Goal: Navigation & Orientation: Find specific page/section

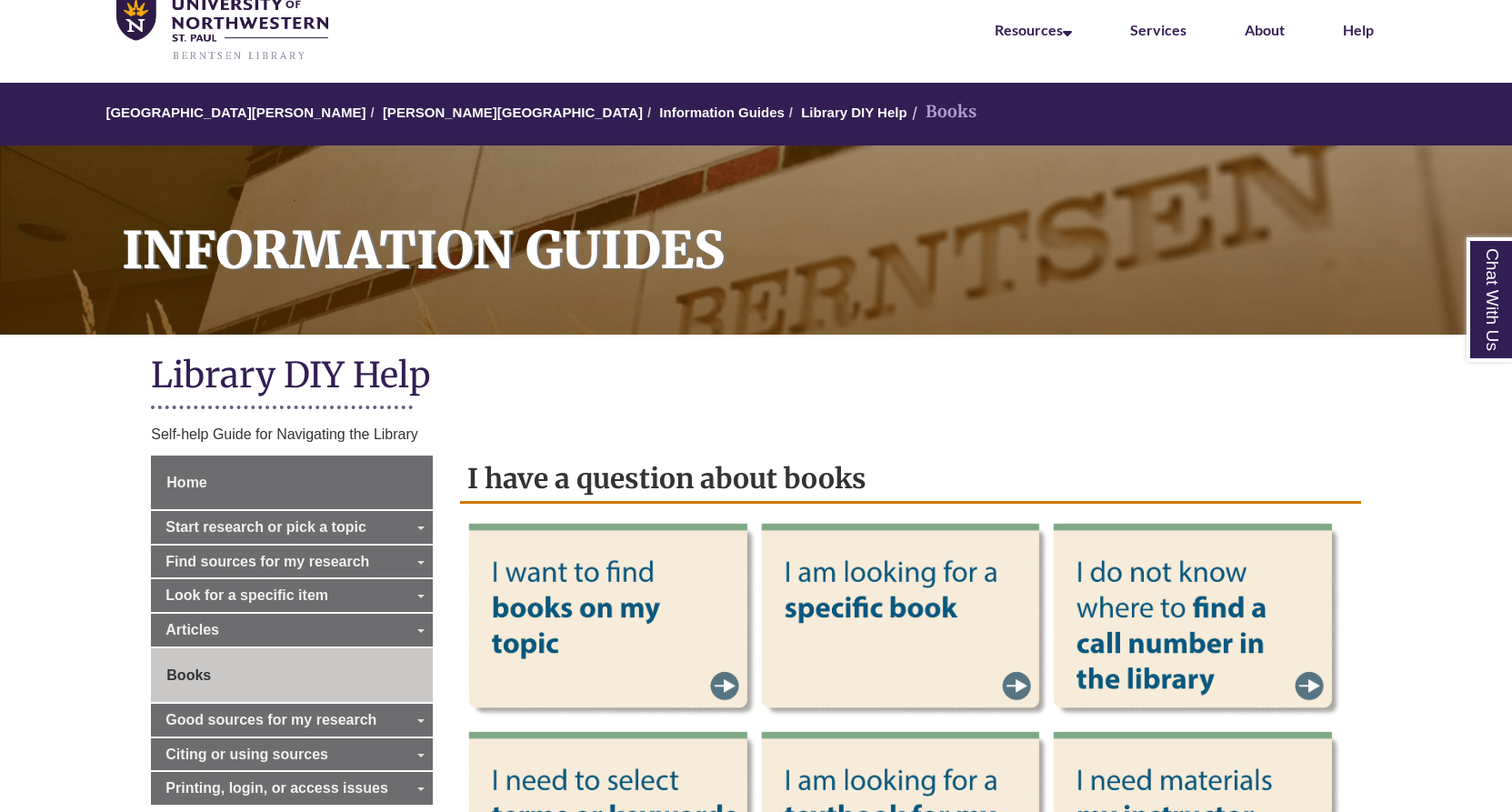
scroll to position [182, 0]
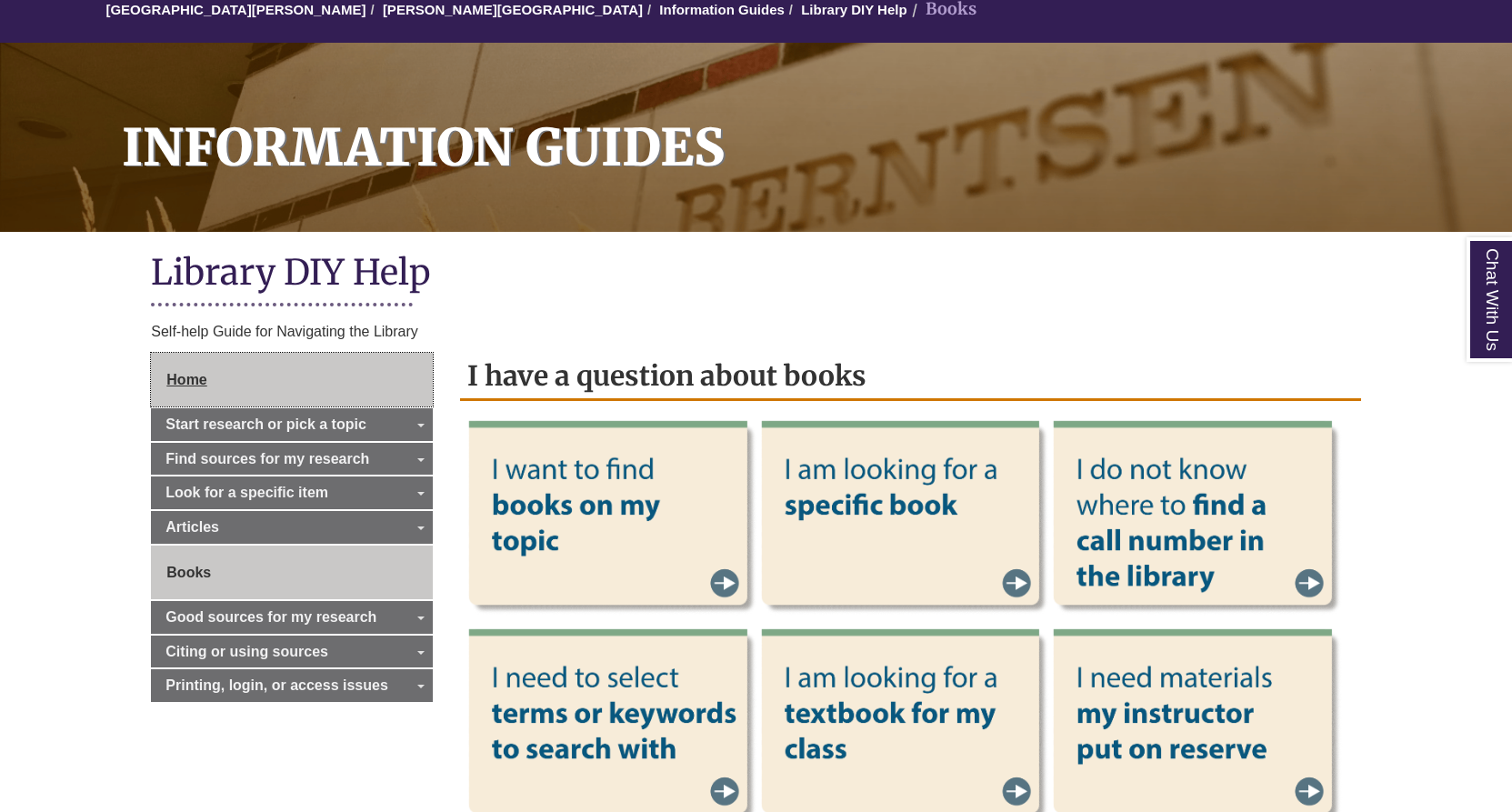
click at [408, 388] on link "Home" at bounding box center [292, 380] width 282 height 54
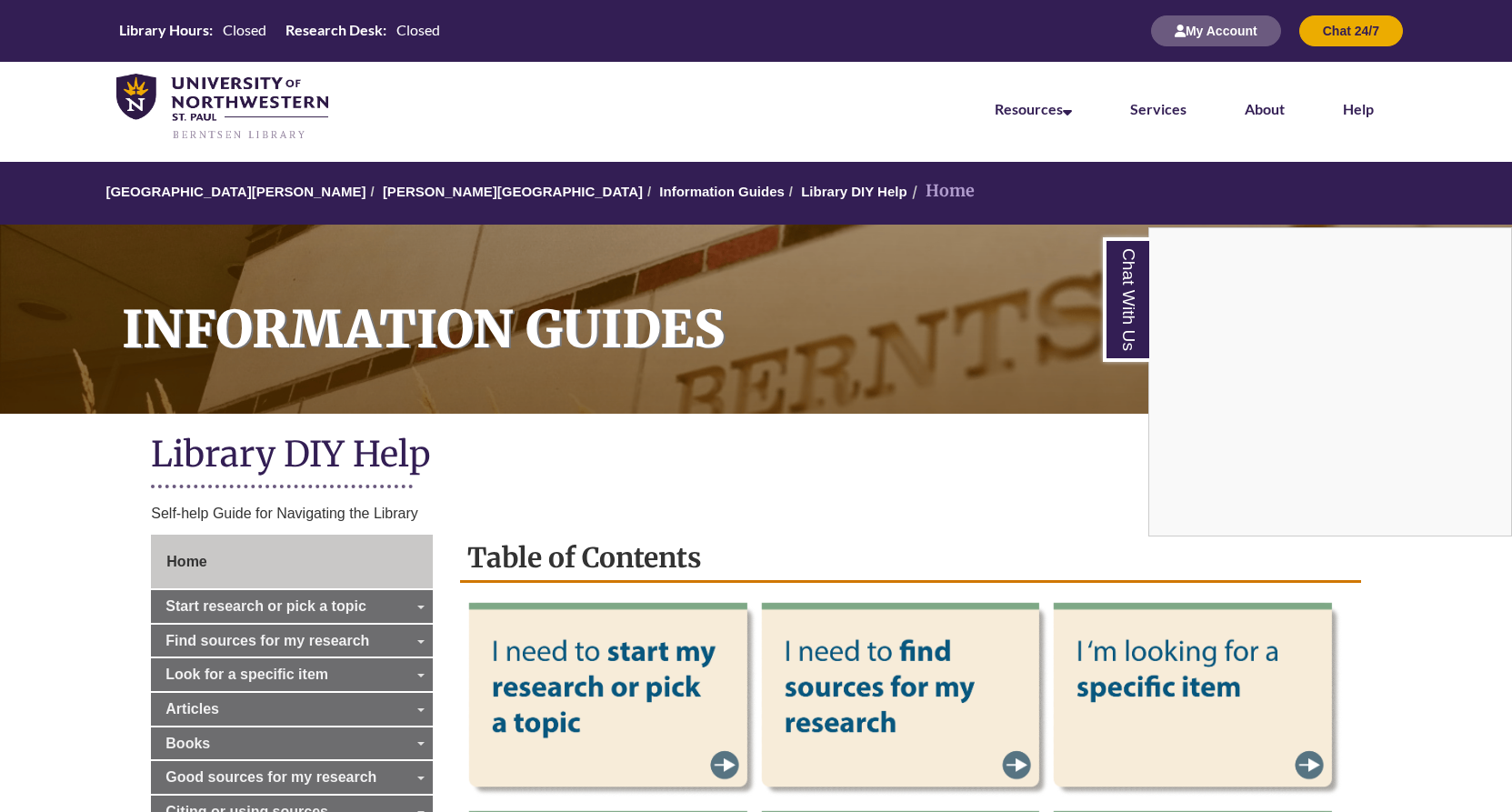
click at [435, 180] on div "Chat With Us" at bounding box center [756, 406] width 1512 height 812
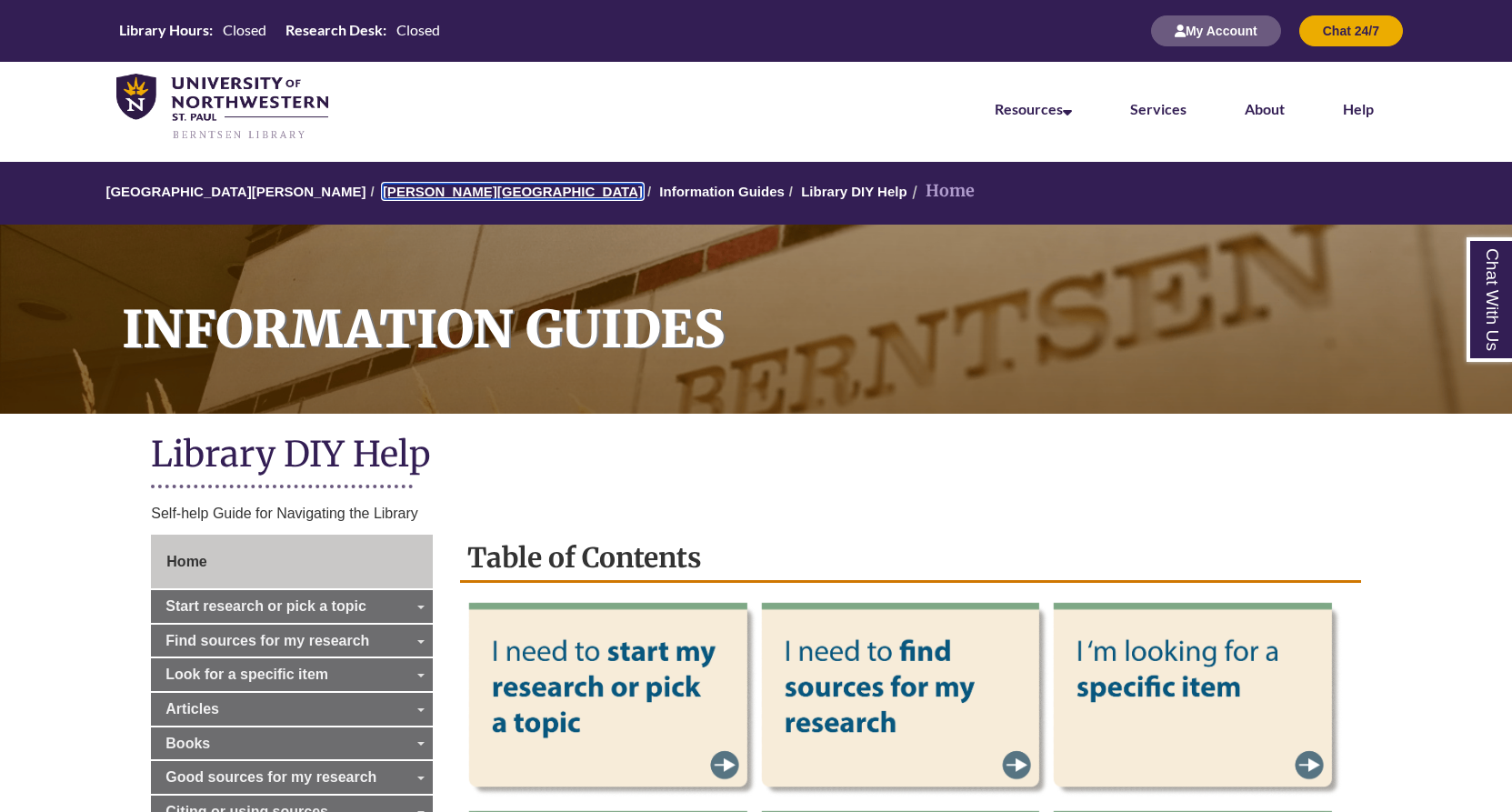
click at [441, 185] on link "[PERSON_NAME][GEOGRAPHIC_DATA]" at bounding box center [513, 192] width 260 height 15
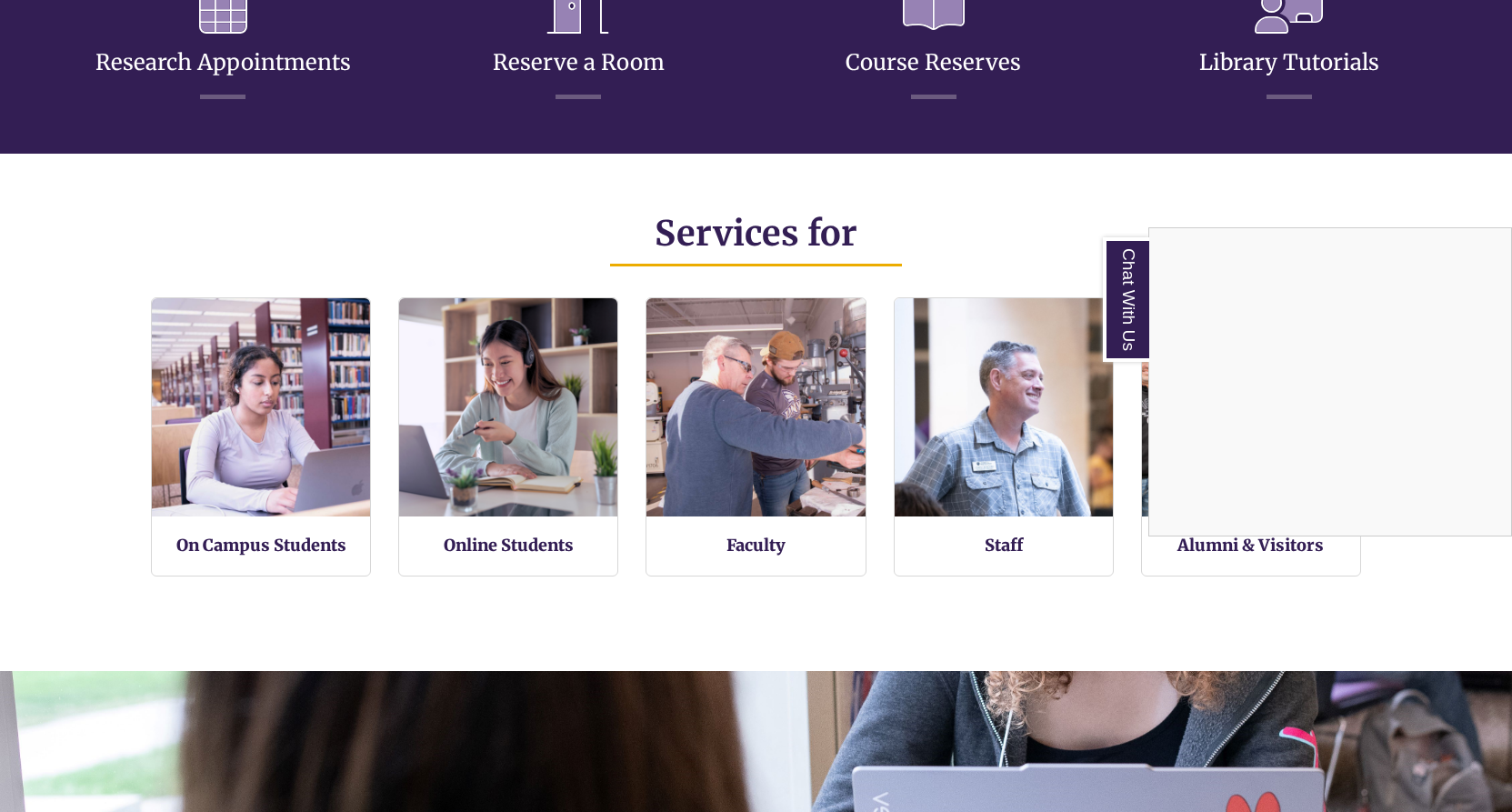
scroll to position [1000, 0]
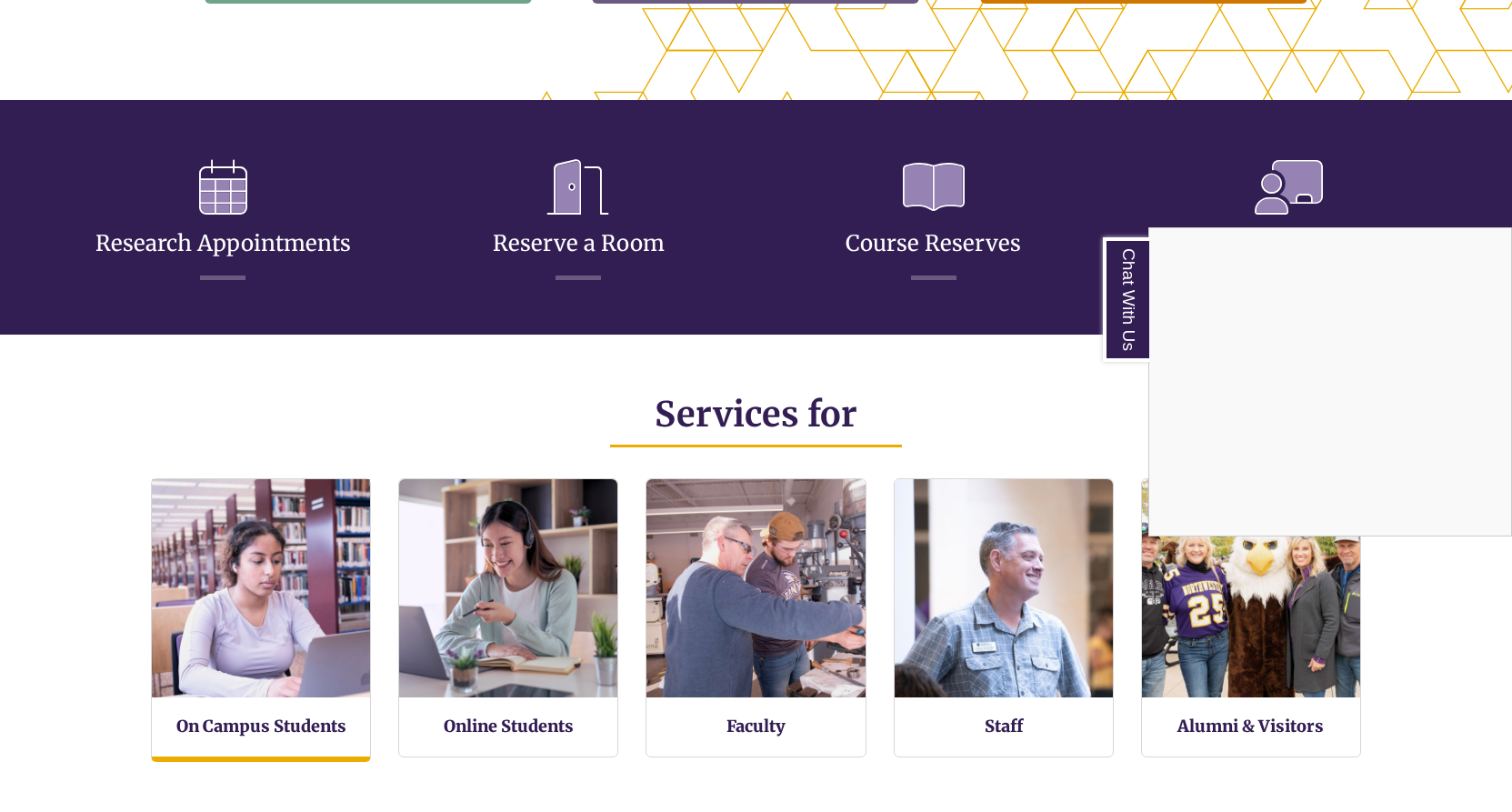
click at [182, 596] on div "Chat With Us" at bounding box center [756, 406] width 1512 height 812
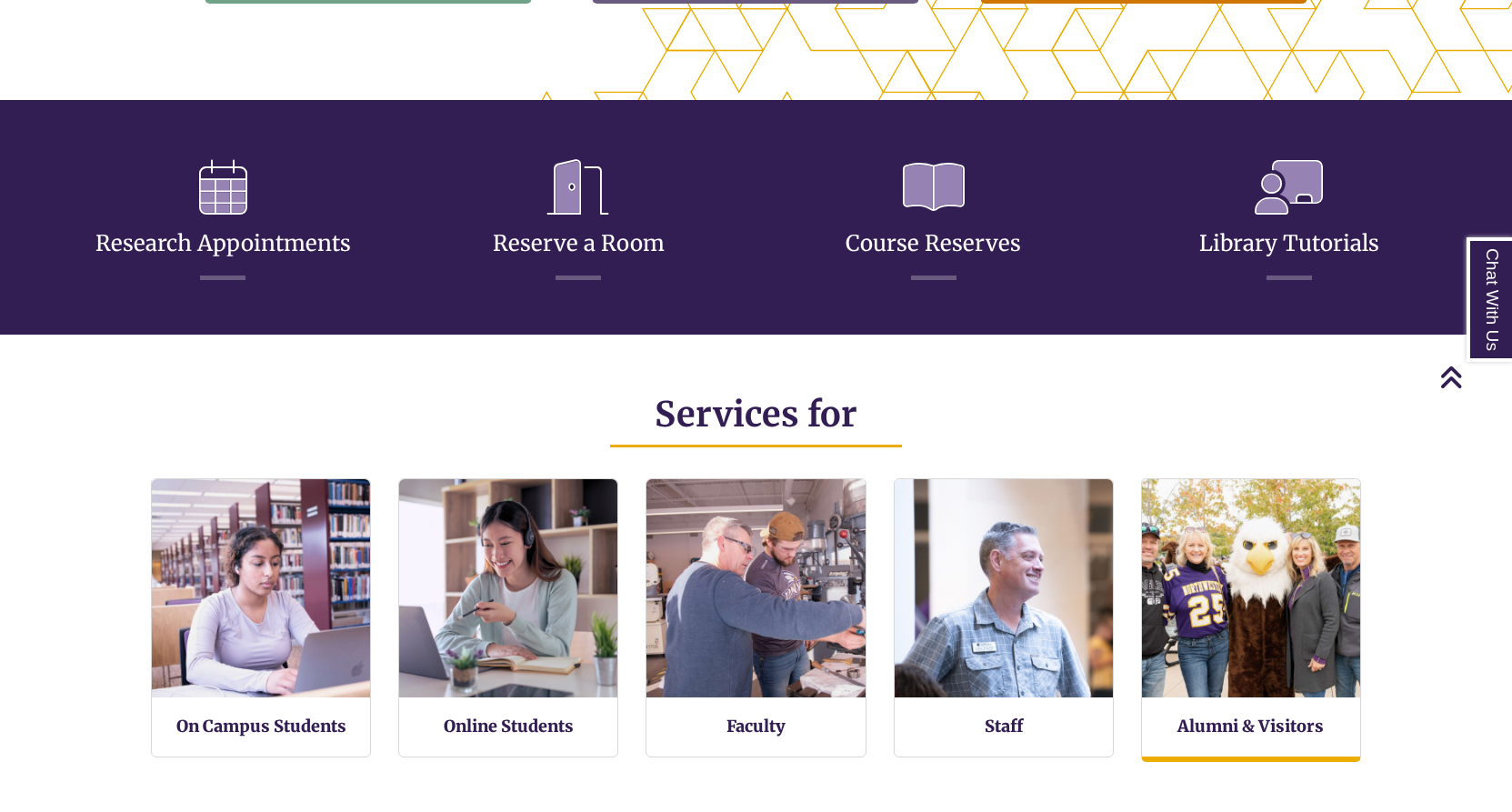
click at [1294, 703] on div "Alumni & Visitors" at bounding box center [1251, 620] width 220 height 283
click at [1258, 739] on div "Alumni & Visitors" at bounding box center [1251, 620] width 220 height 283
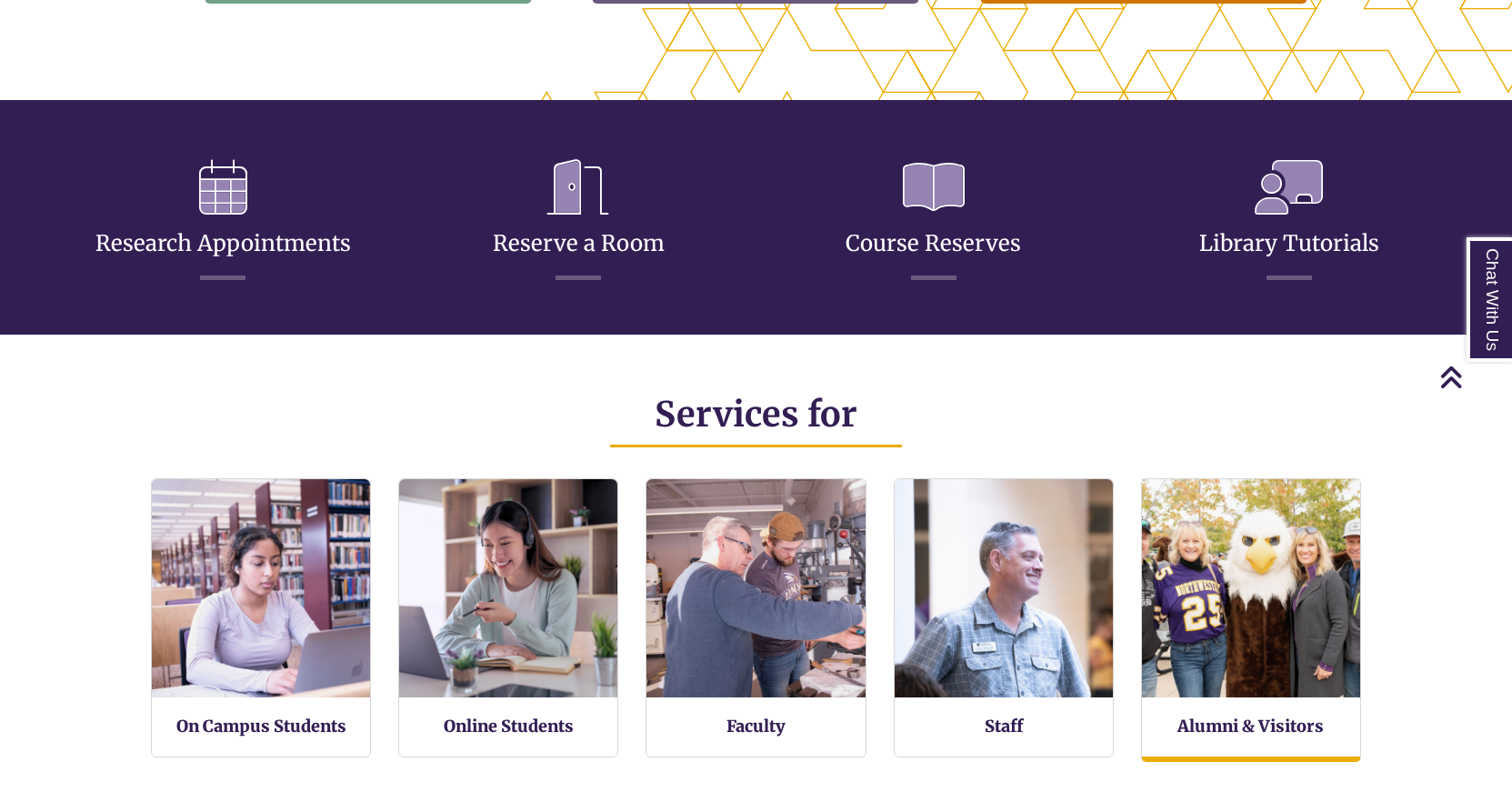
click at [1243, 598] on img at bounding box center [1251, 589] width 240 height 240
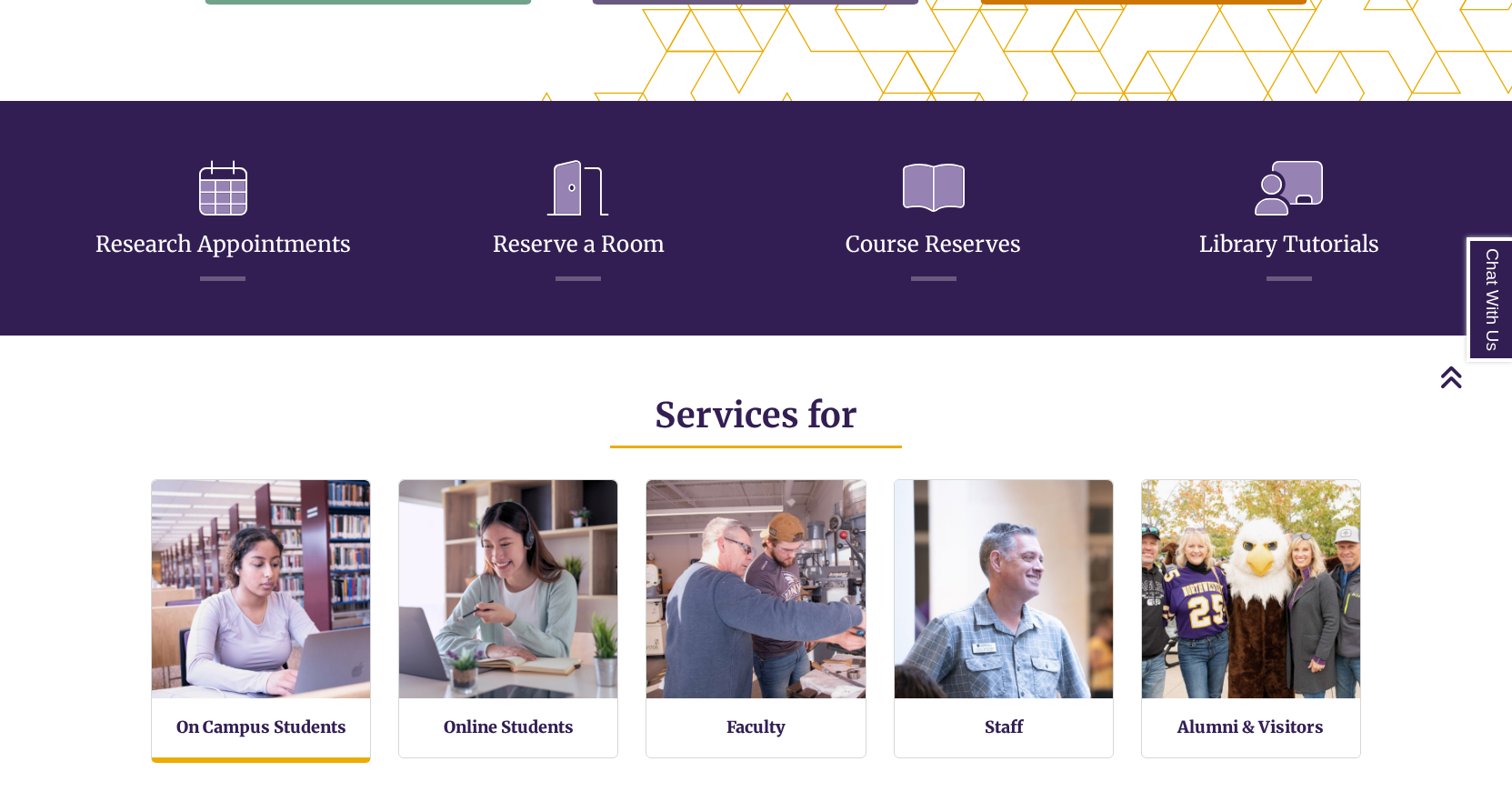
click at [204, 713] on div "On Campus Students" at bounding box center [261, 620] width 220 height 283
click at [227, 745] on div "On Campus Students" at bounding box center [261, 620] width 220 height 283
click at [233, 699] on div "On Campus Students" at bounding box center [261, 620] width 220 height 283
click at [232, 722] on link "On Campus Students" at bounding box center [261, 728] width 170 height 23
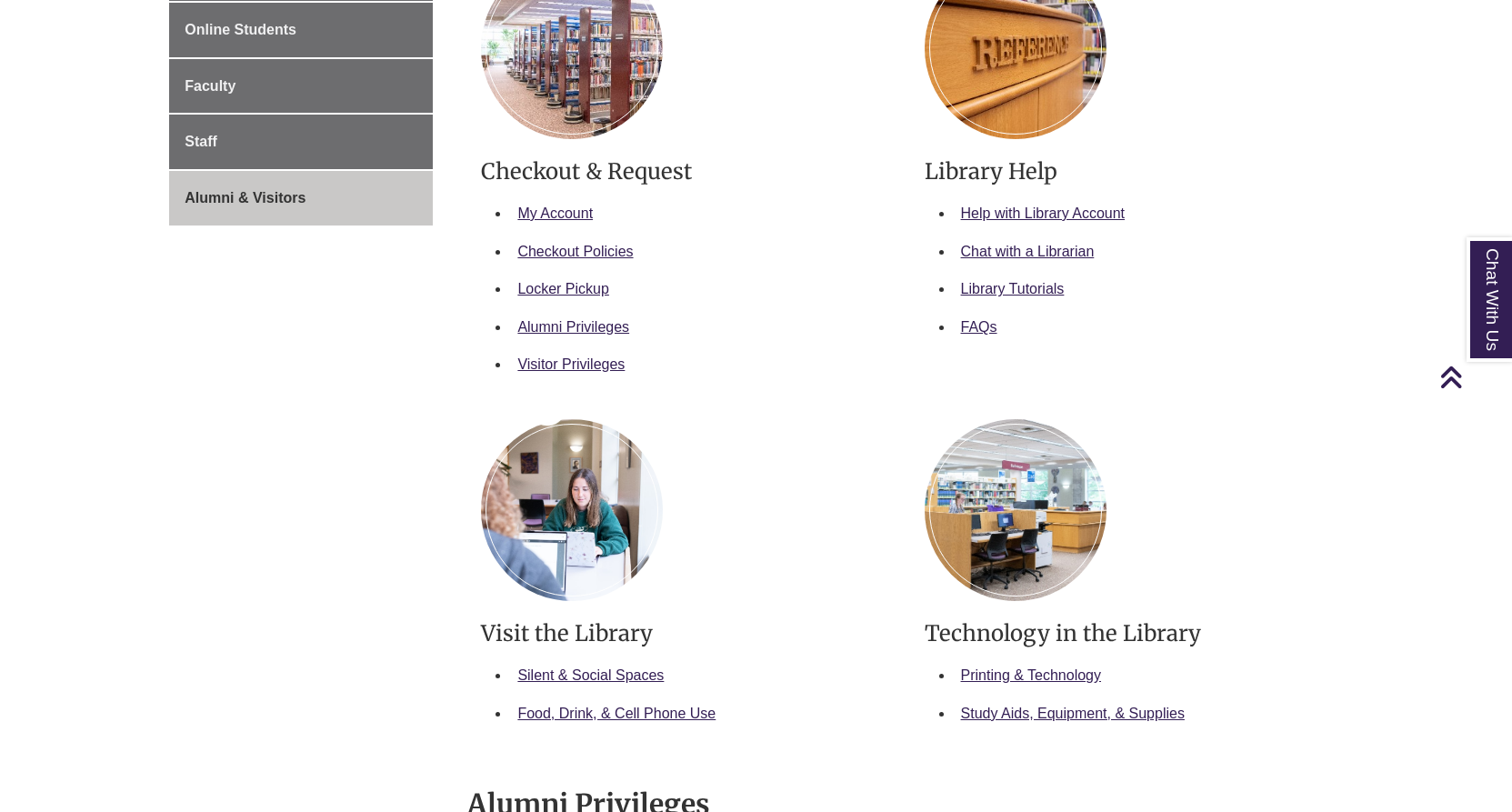
scroll to position [545, 0]
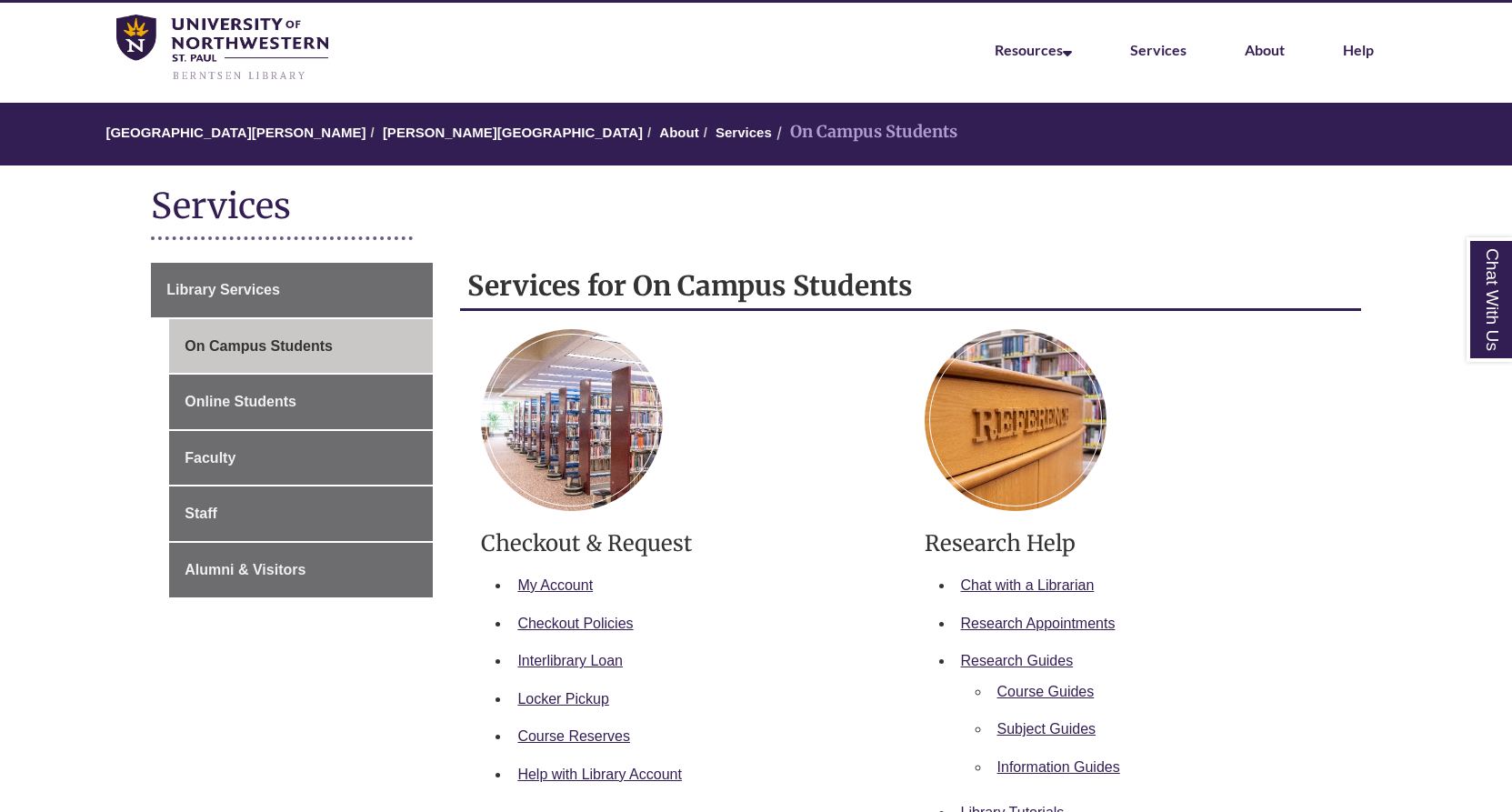
scroll to position [91, 0]
